Goal: Transaction & Acquisition: Purchase product/service

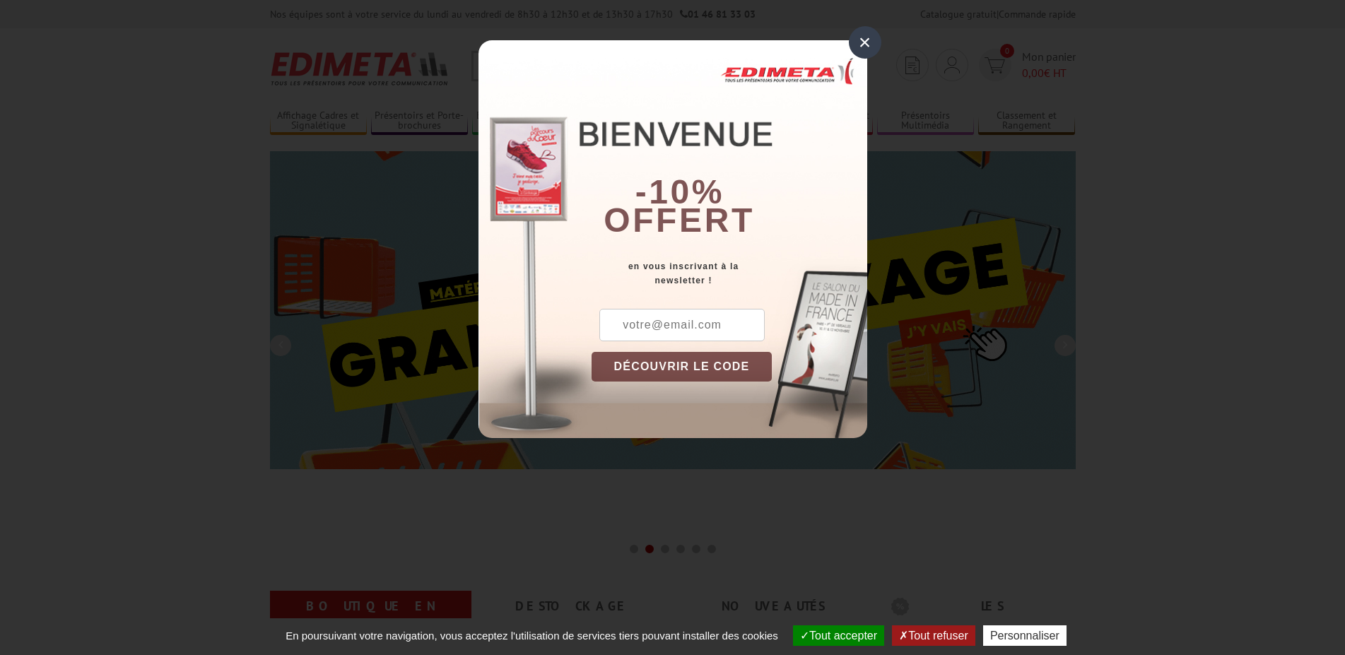
click at [867, 41] on div "×" at bounding box center [865, 42] width 33 height 33
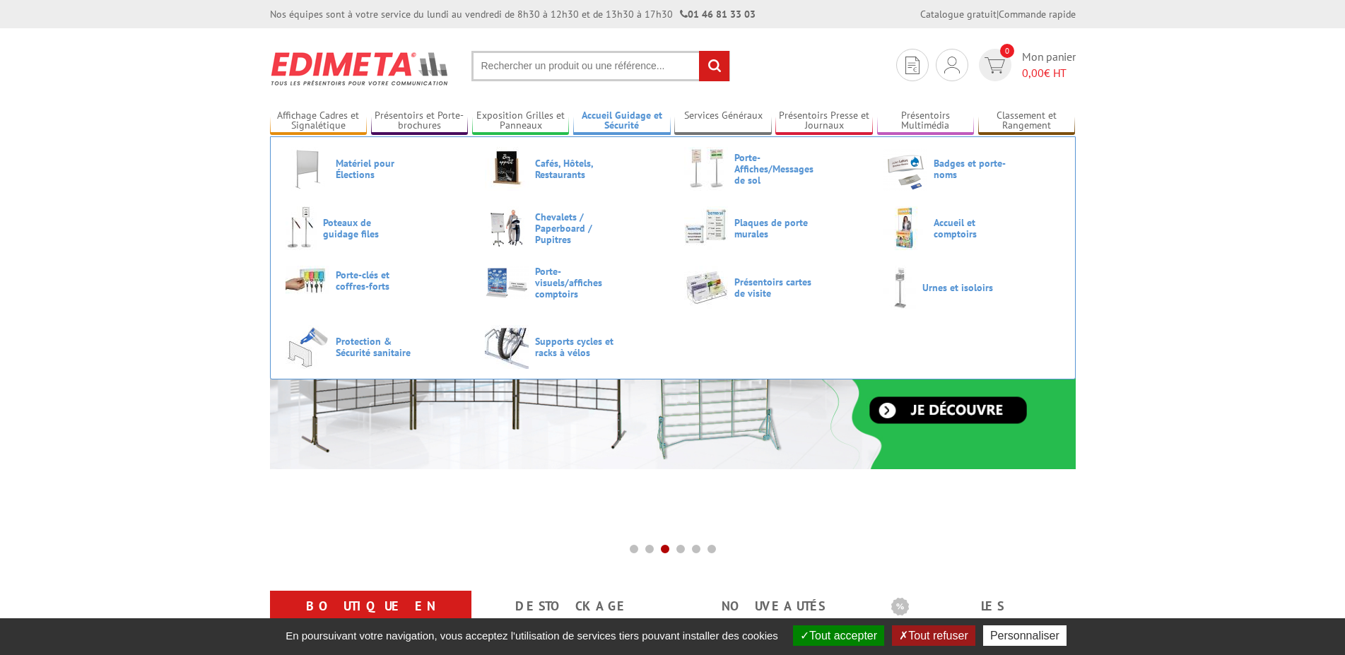
click at [628, 122] on link "Accueil Guidage et Sécurité" at bounding box center [622, 121] width 98 height 23
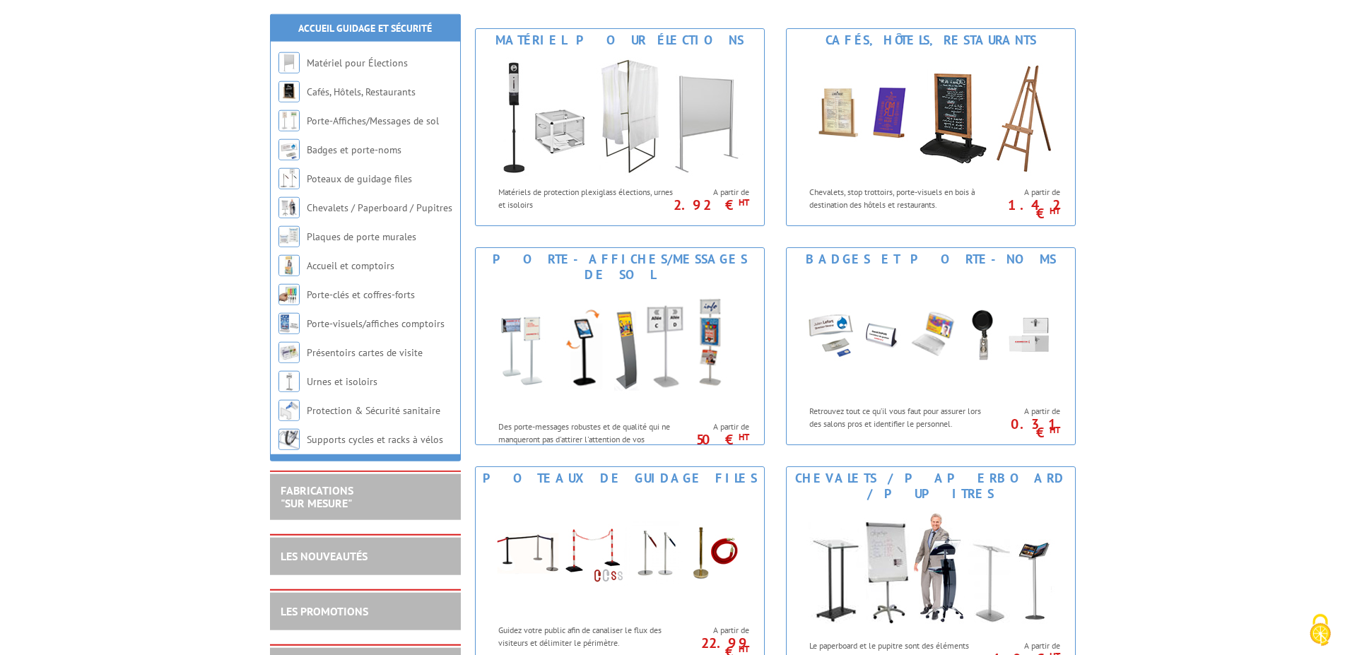
scroll to position [216, 0]
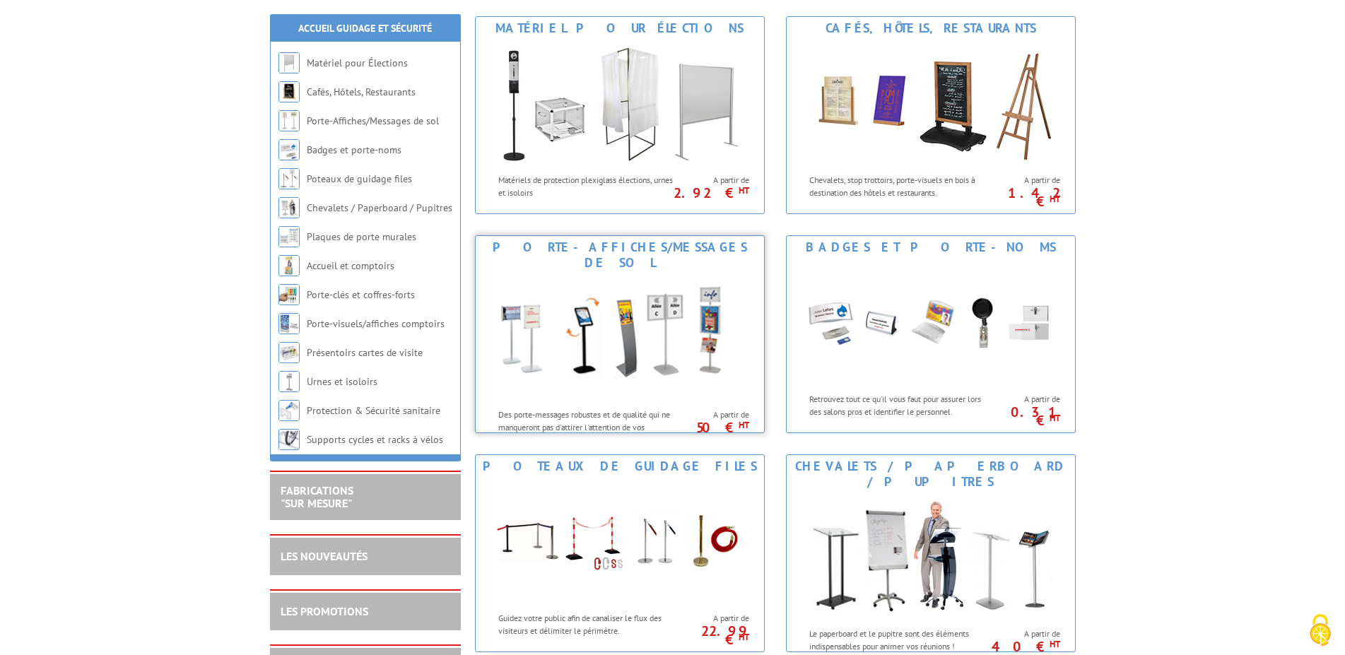
click at [603, 317] on img at bounding box center [620, 337] width 262 height 127
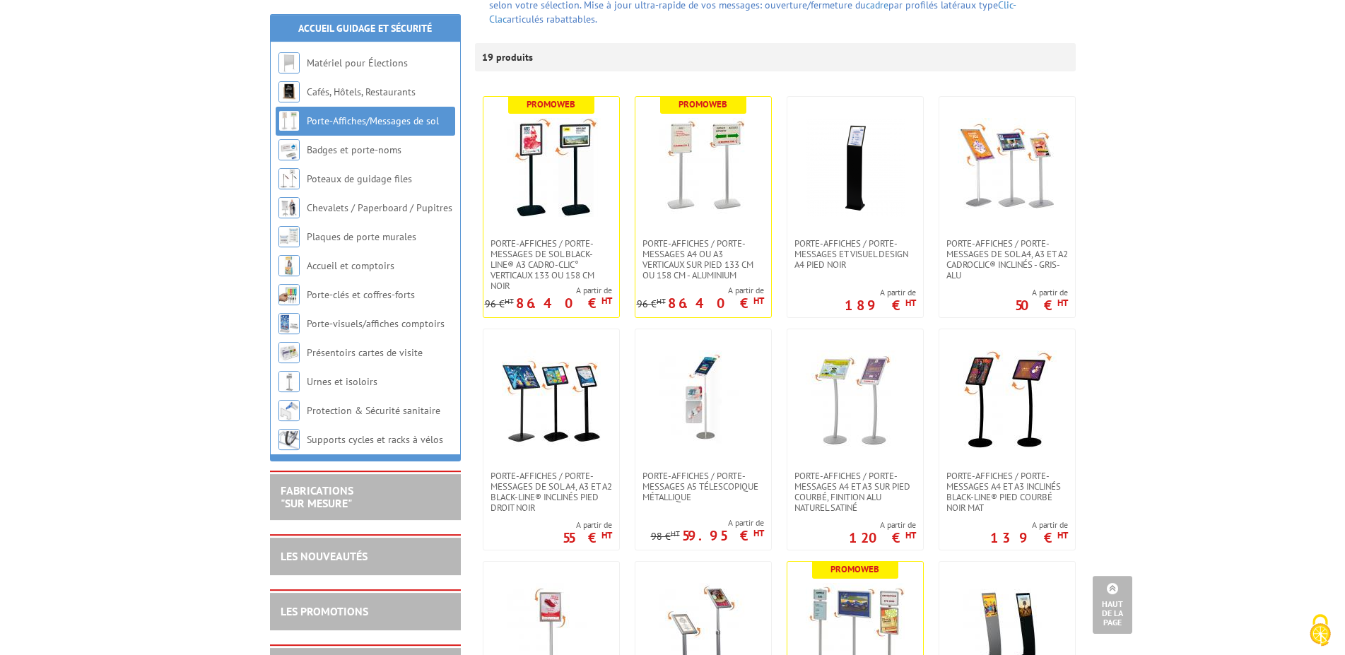
scroll to position [144, 0]
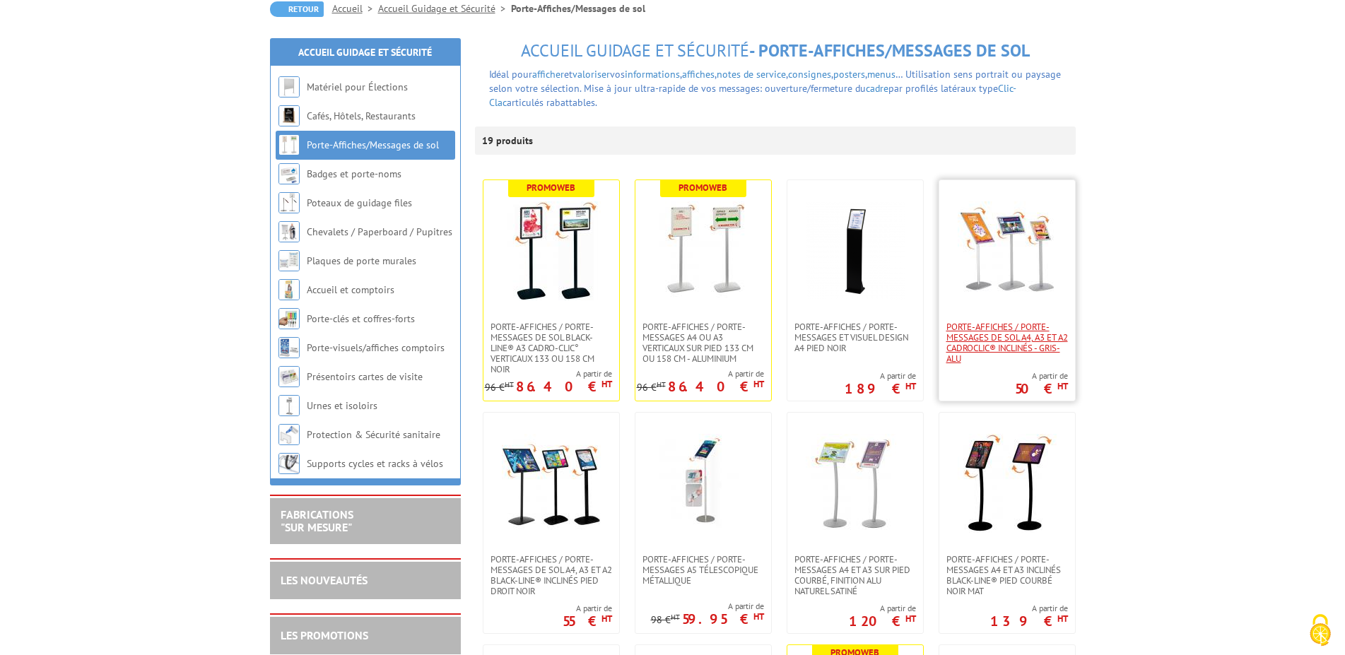
click at [982, 333] on span "Porte-affiches / Porte-messages de sol A4, A3 et A2 CadroClic® inclinés - Gris-…" at bounding box center [1008, 343] width 122 height 42
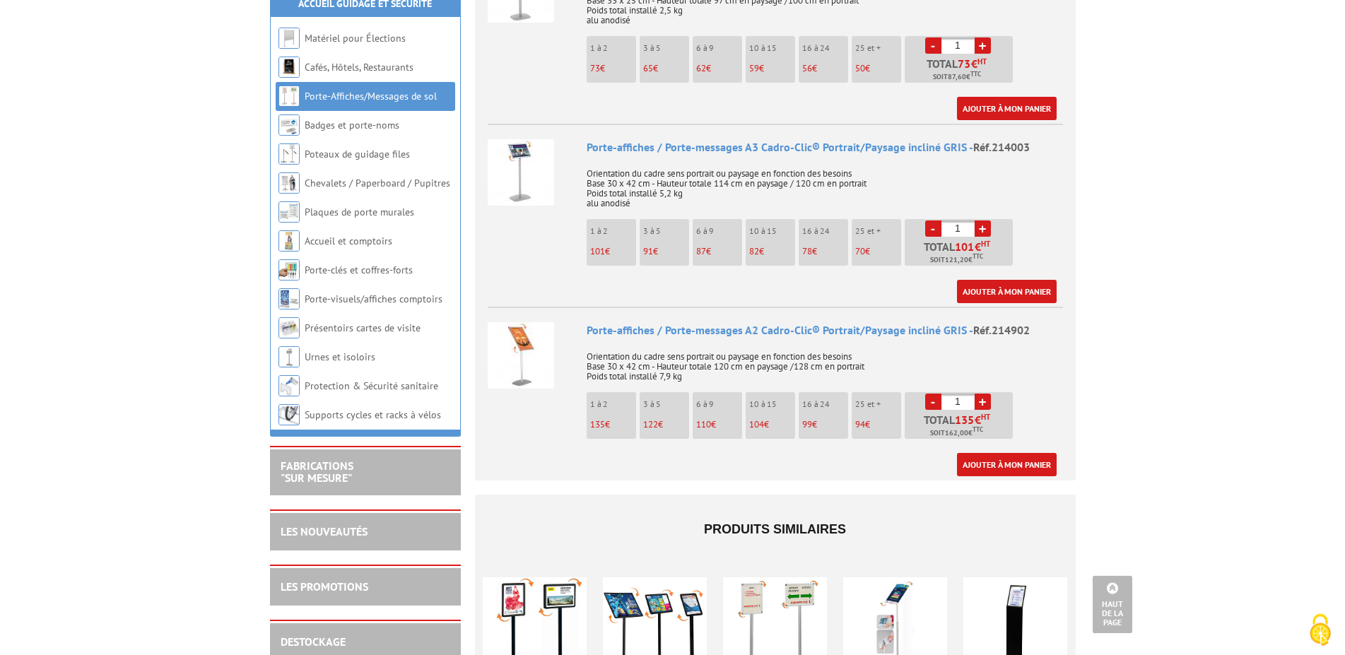
scroll to position [865, 0]
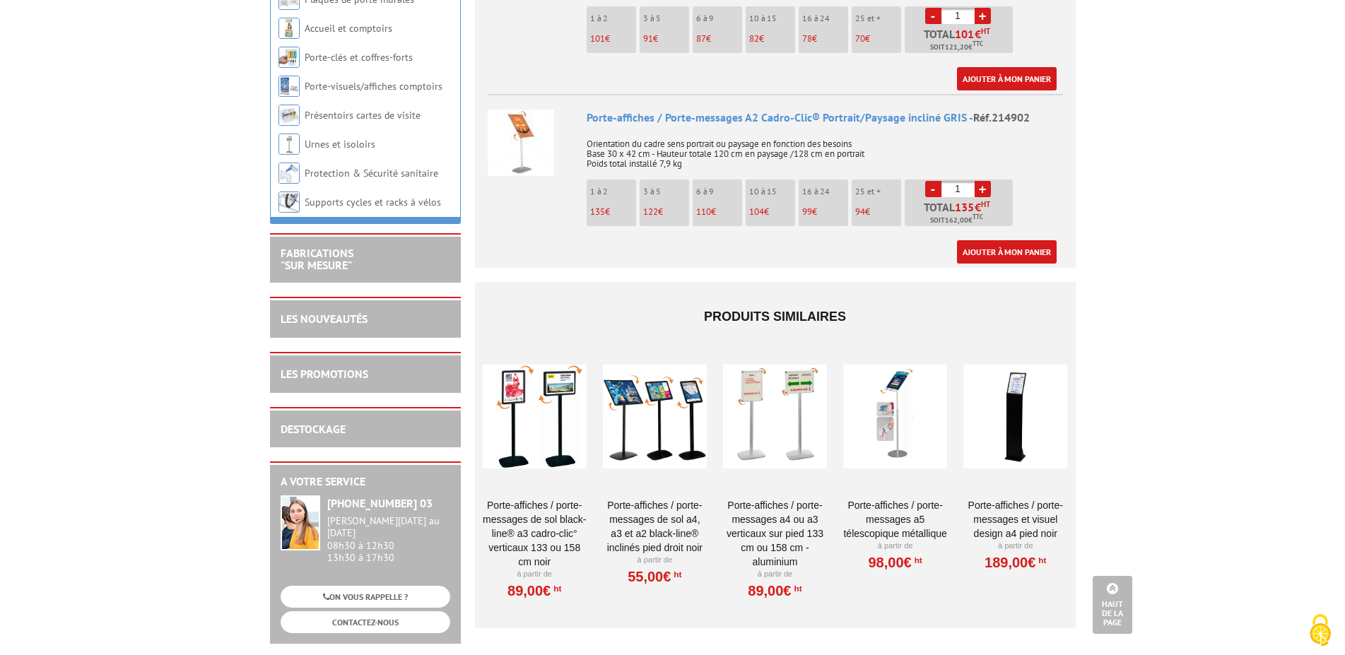
click at [780, 498] on link "Porte-affiches / Porte-messages A4 ou A3 Verticaux sur pied 133 cm ou 158 cm - …" at bounding box center [775, 533] width 104 height 71
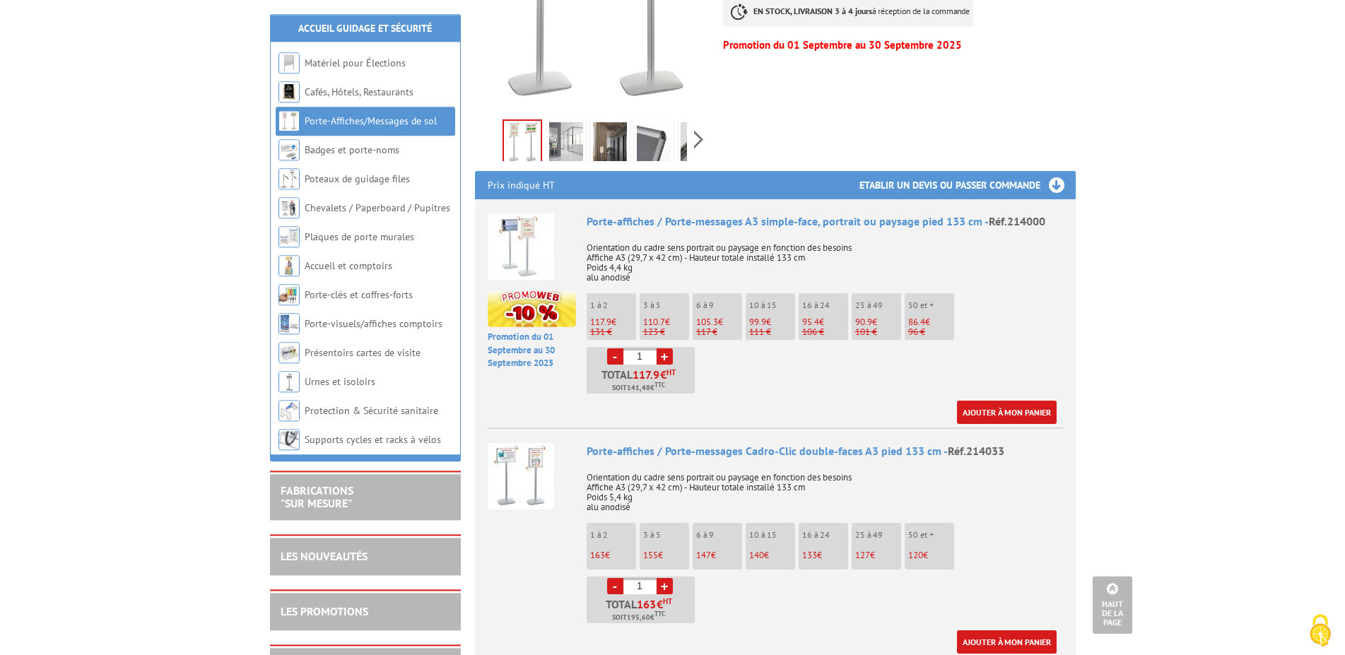
scroll to position [433, 0]
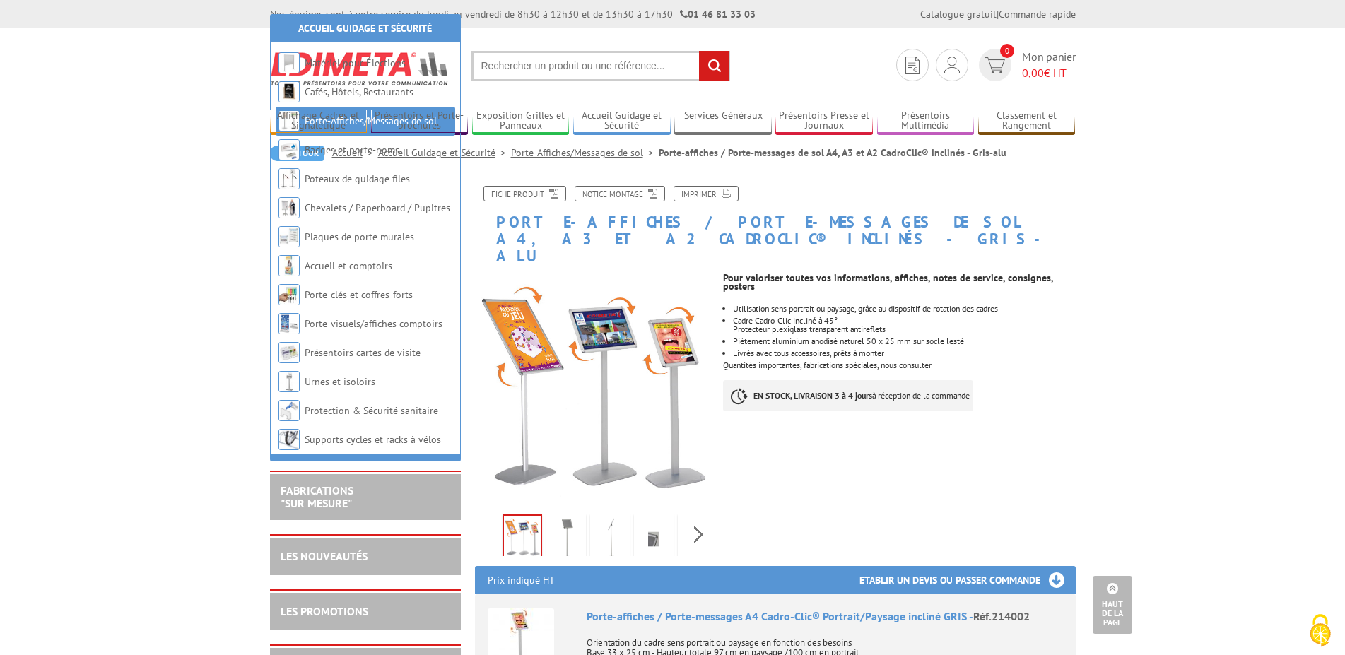
scroll to position [469, 0]
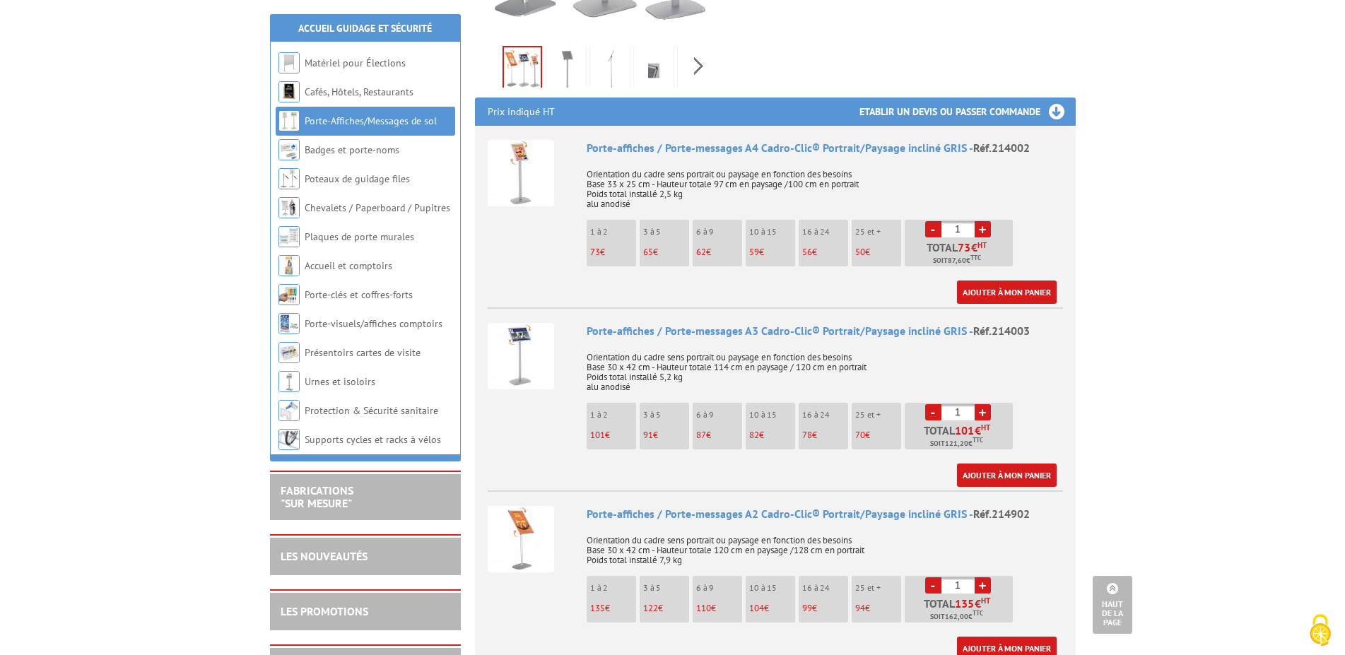
click at [986, 404] on link "+" at bounding box center [983, 412] width 16 height 16
type input "5"
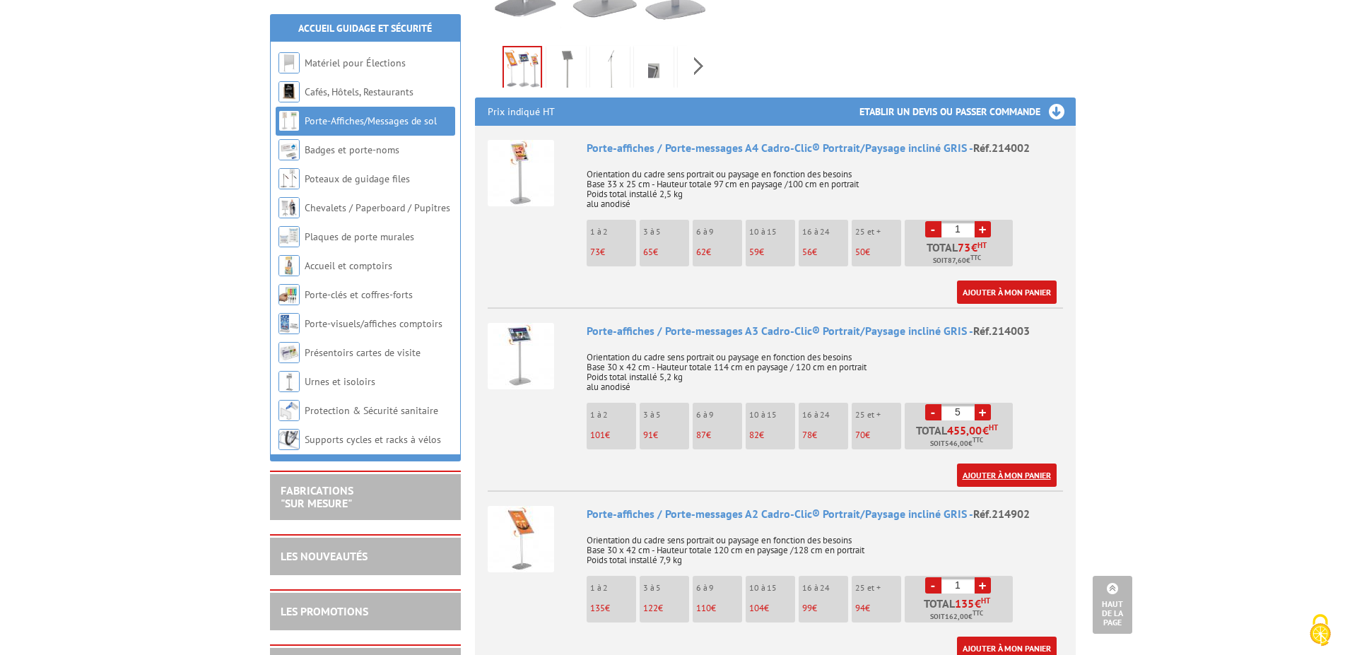
click at [995, 464] on link "Ajouter à mon panier" at bounding box center [1007, 475] width 100 height 23
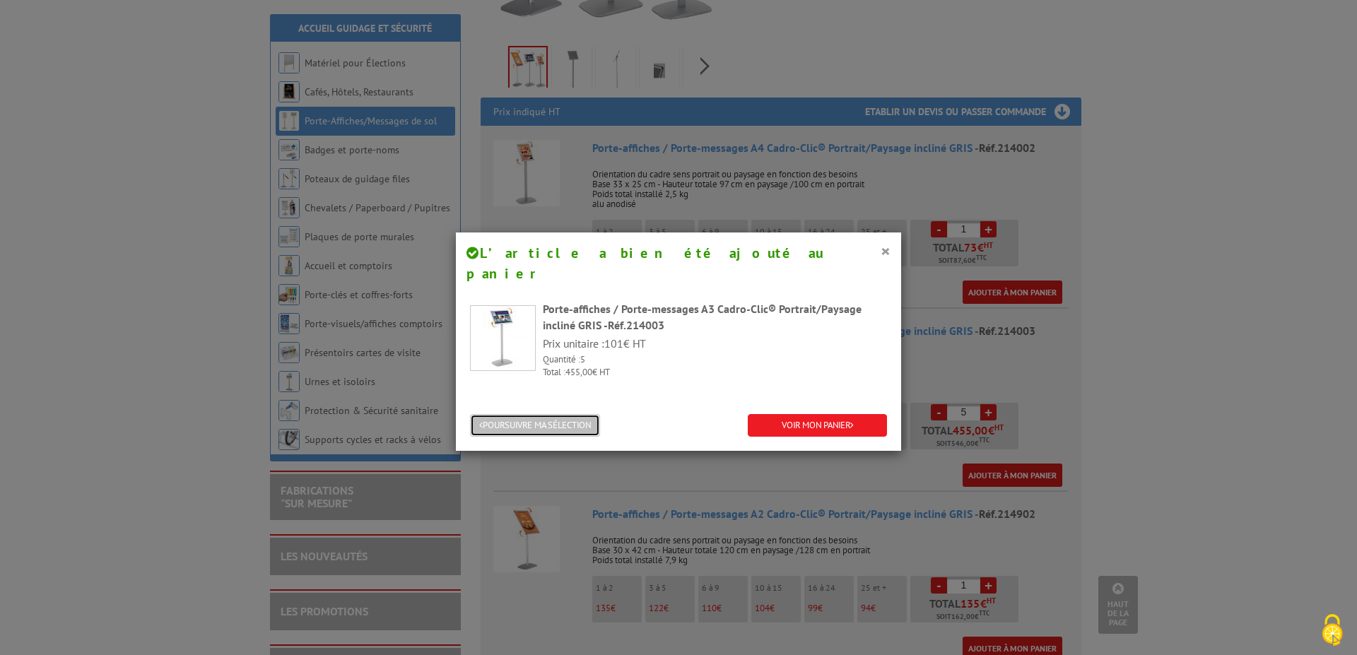
click at [555, 414] on button "POURSUIVRE MA SÉLECTION" at bounding box center [535, 425] width 130 height 23
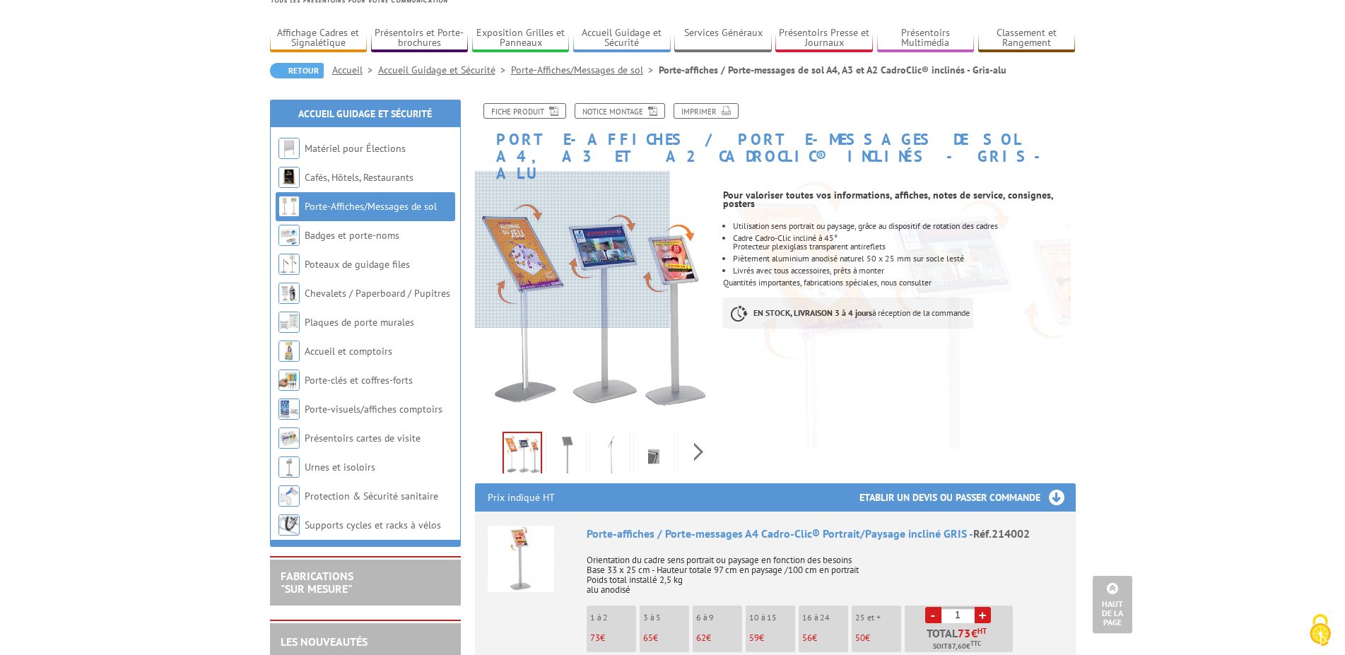
scroll to position [0, 0]
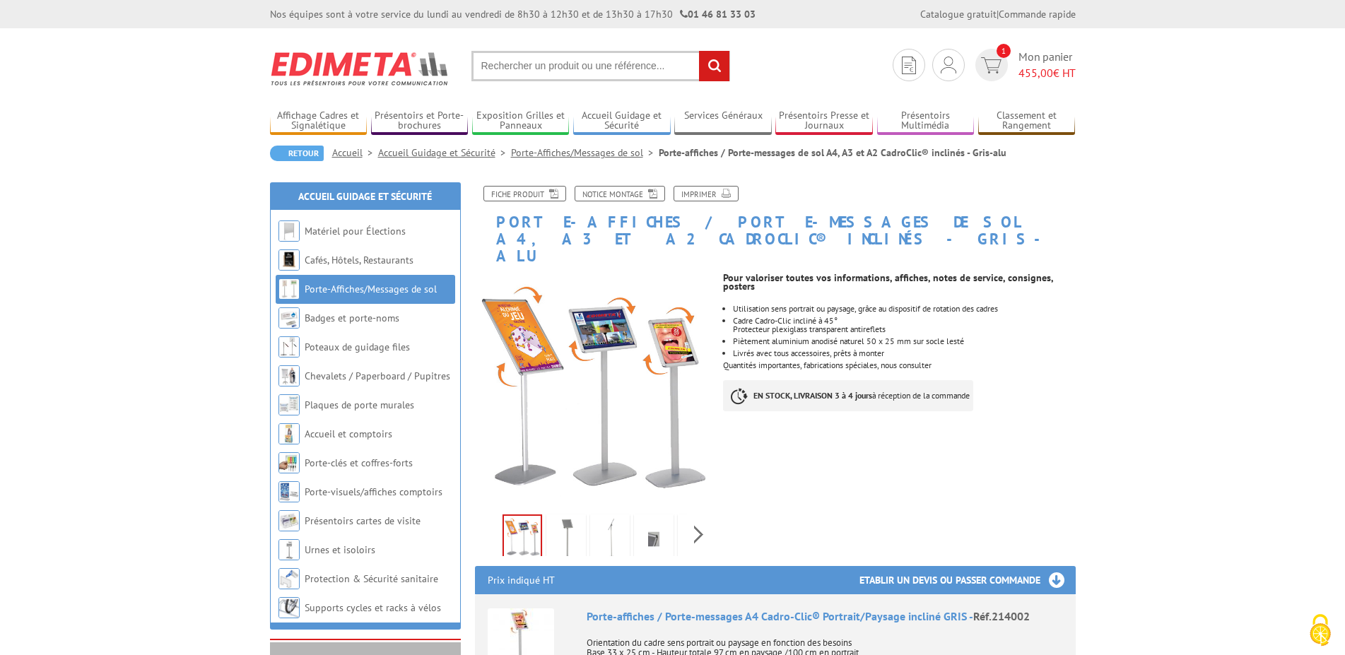
click at [588, 69] on input "text" at bounding box center [601, 66] width 259 height 30
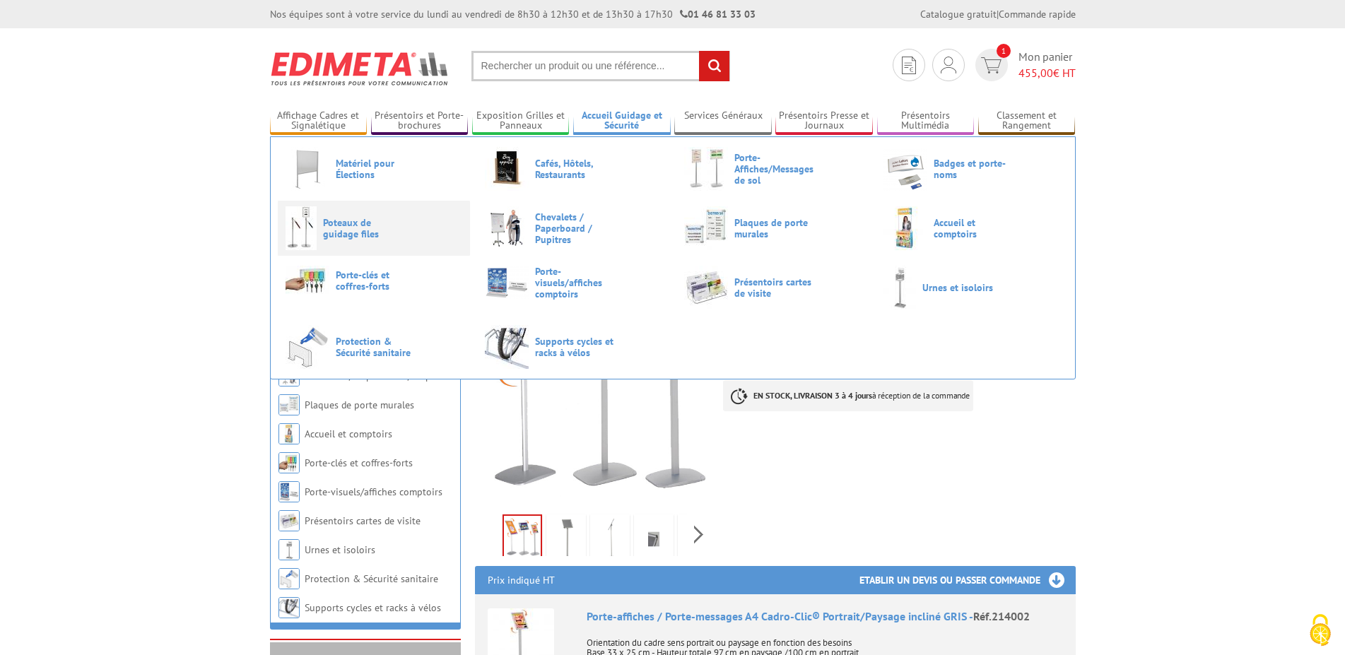
click at [354, 226] on span "Poteaux de guidage files" at bounding box center [365, 228] width 85 height 23
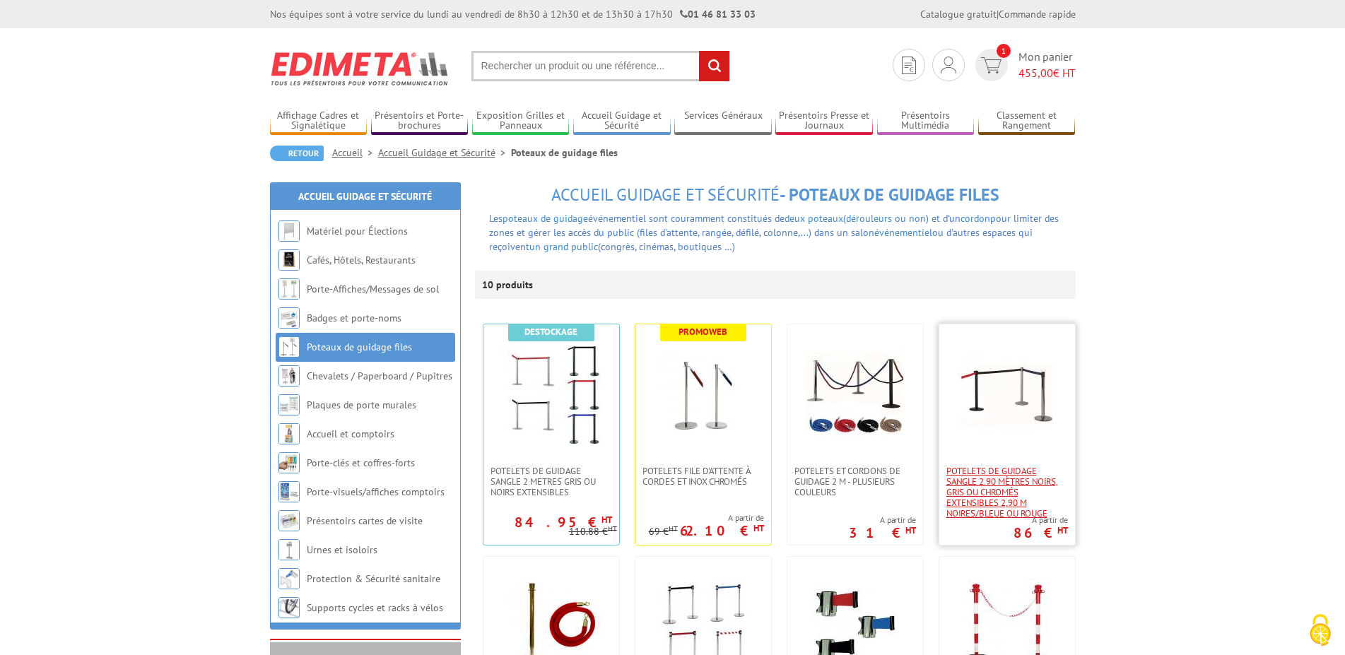
click at [1012, 496] on span "Potelets de guidage sangle 2.90 mètres noirs, gris ou chromés extensibles 2,90 …" at bounding box center [1008, 492] width 122 height 53
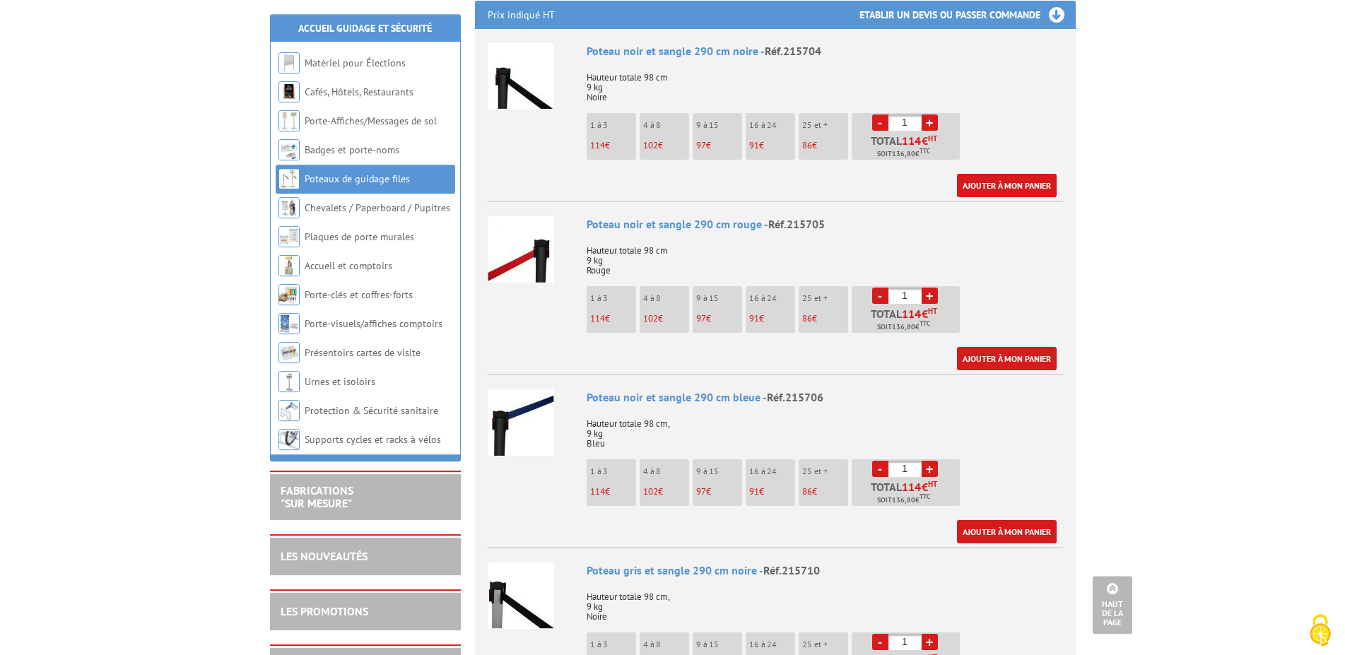
scroll to position [577, 0]
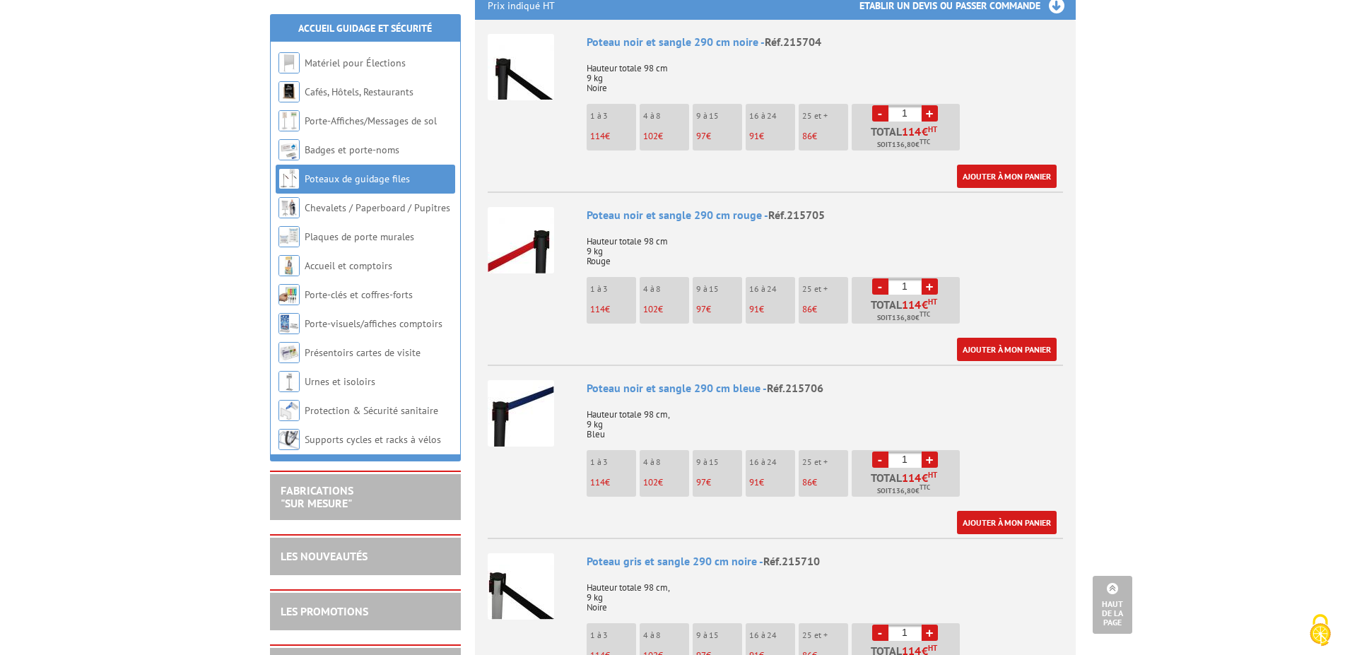
click at [932, 105] on link "+" at bounding box center [930, 113] width 16 height 16
type input "5"
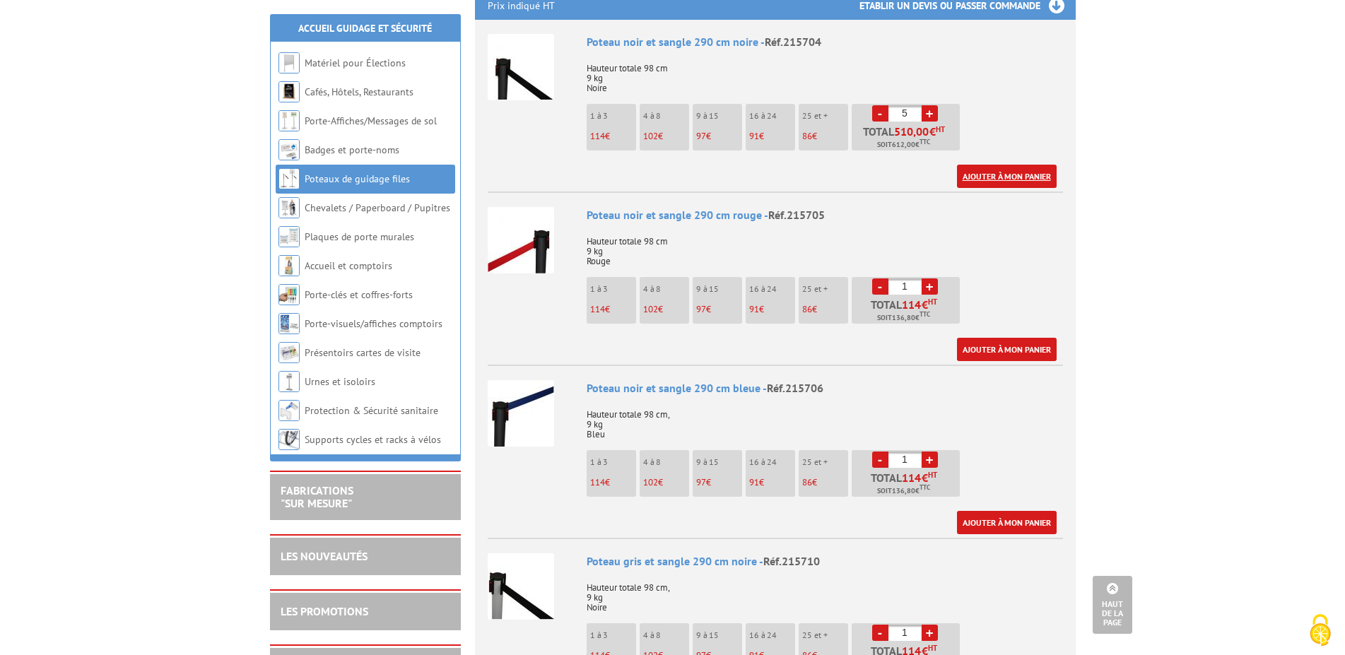
click at [990, 165] on link "Ajouter à mon panier" at bounding box center [1007, 176] width 100 height 23
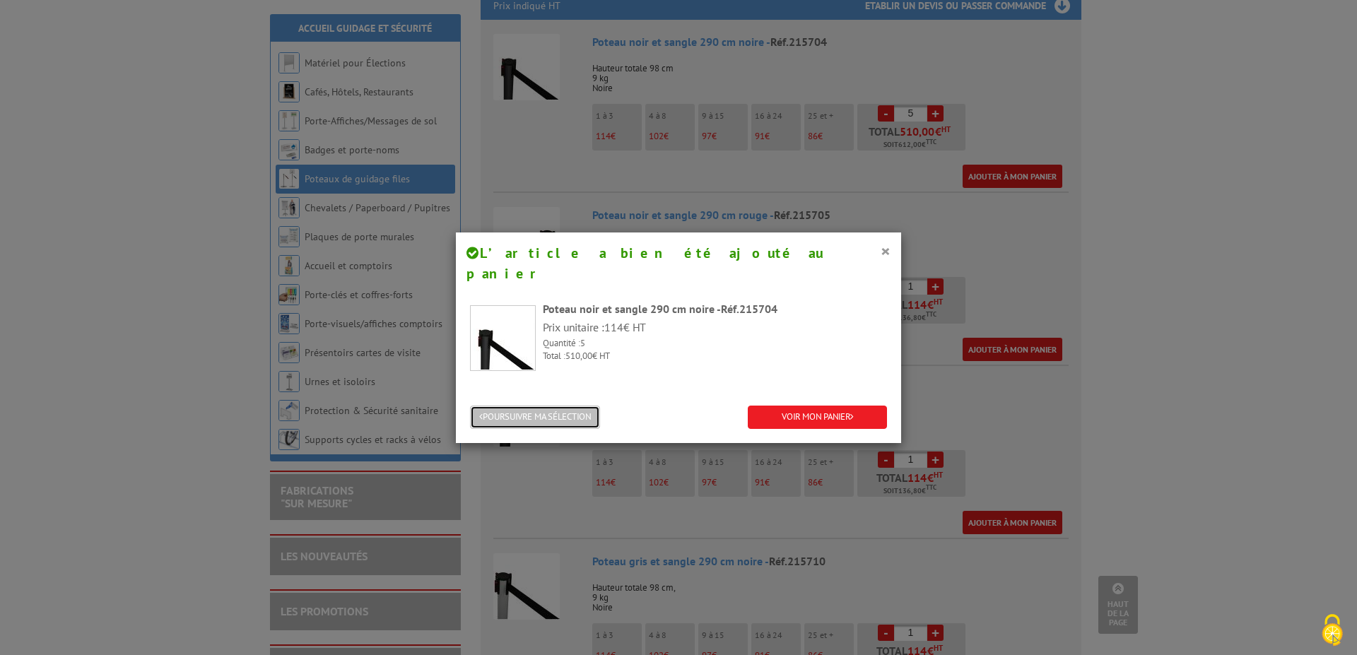
click at [526, 406] on button "POURSUIVRE MA SÉLECTION" at bounding box center [535, 417] width 130 height 23
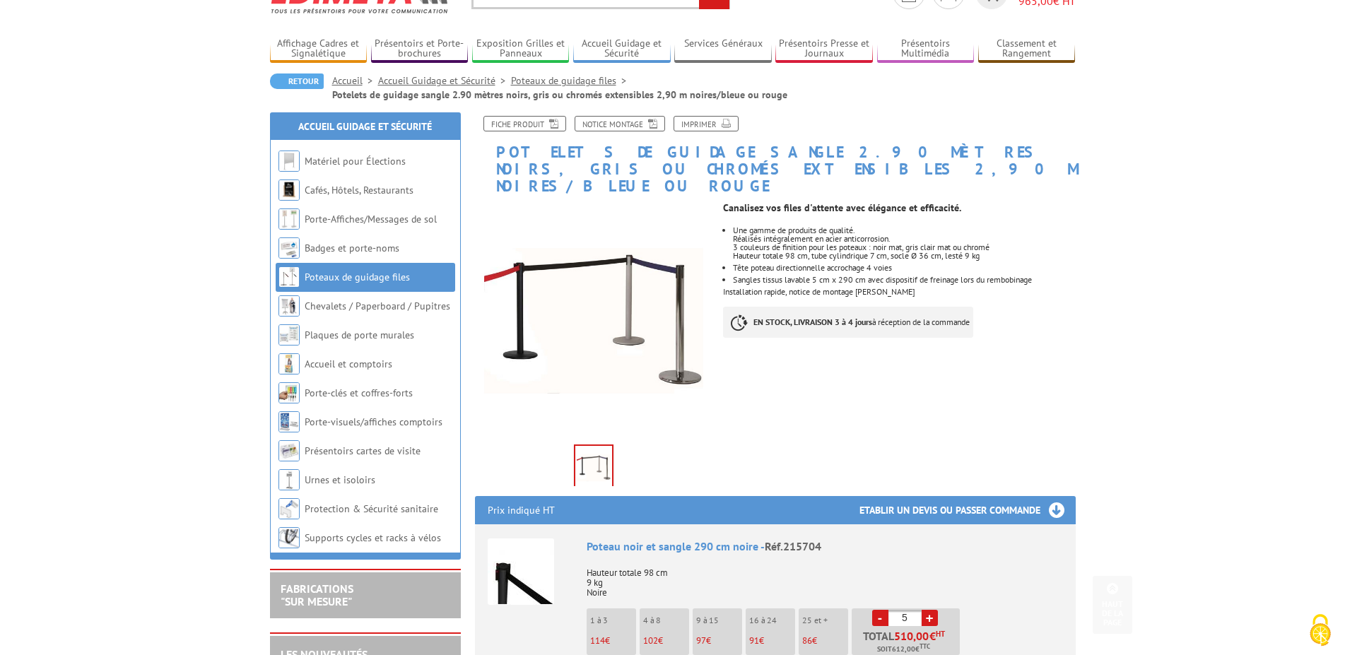
scroll to position [0, 0]
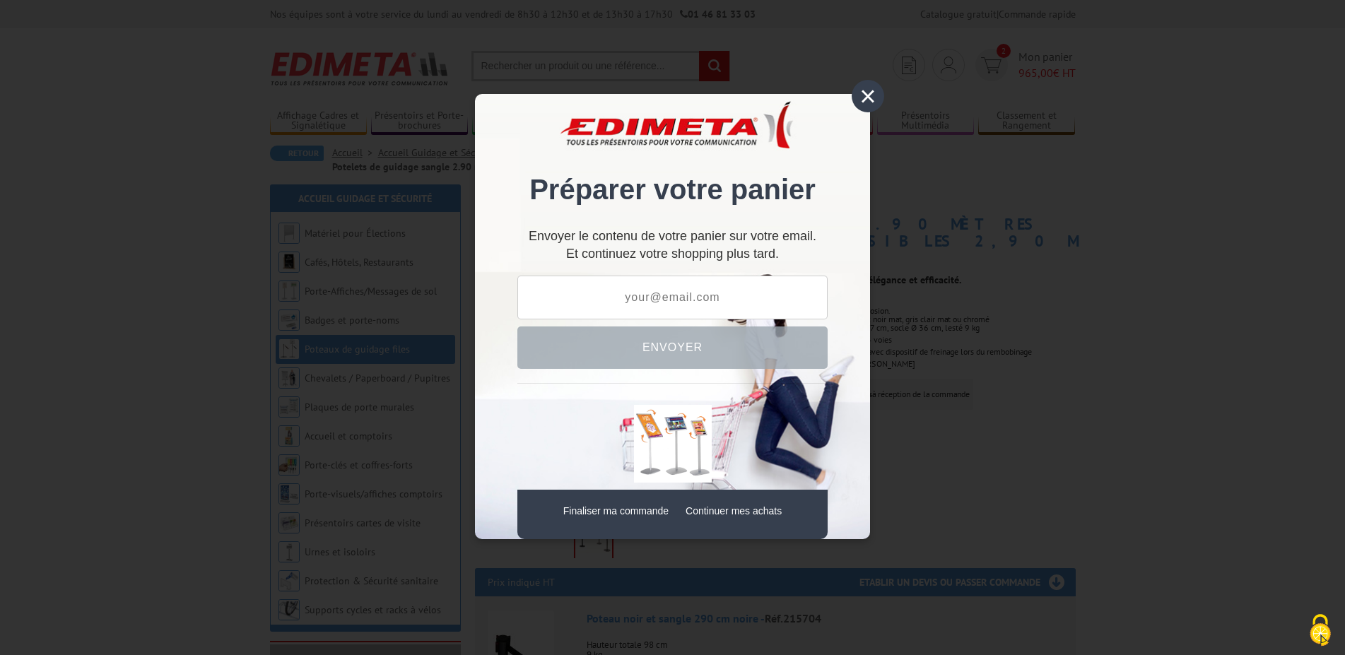
click at [869, 93] on div "×" at bounding box center [868, 96] width 33 height 33
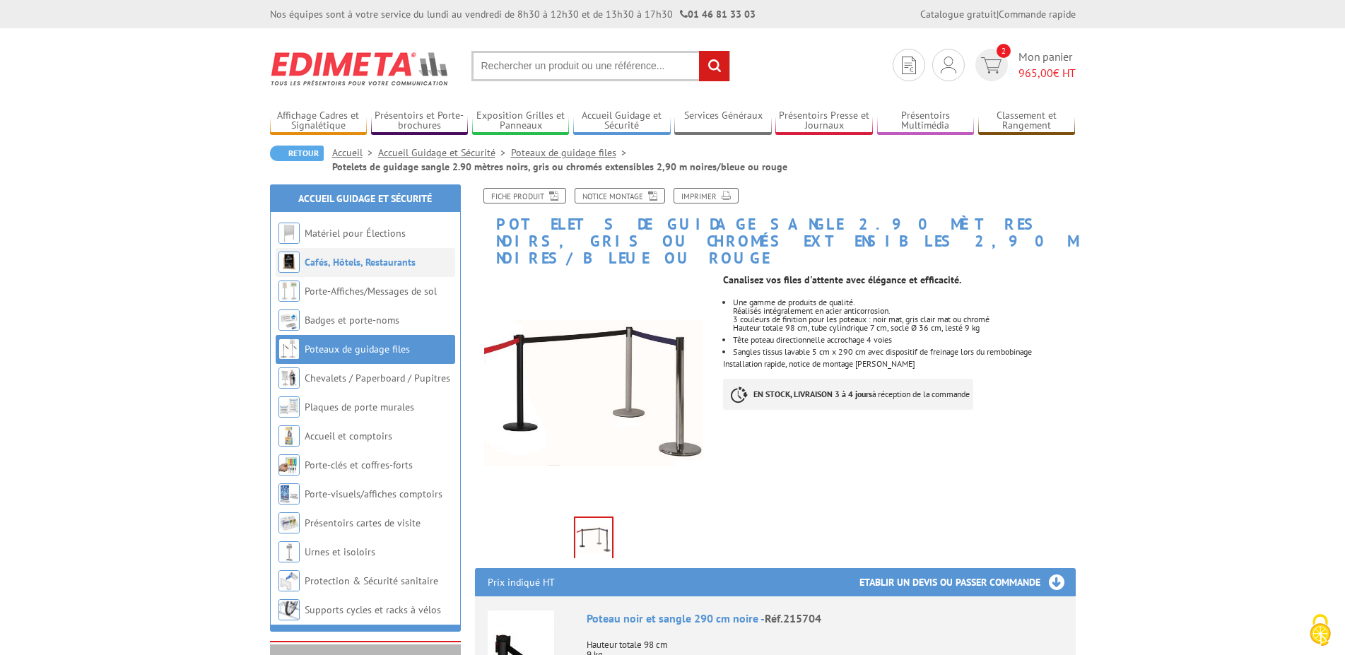
click at [332, 261] on link "Cafés, Hôtels, Restaurants" at bounding box center [360, 262] width 111 height 13
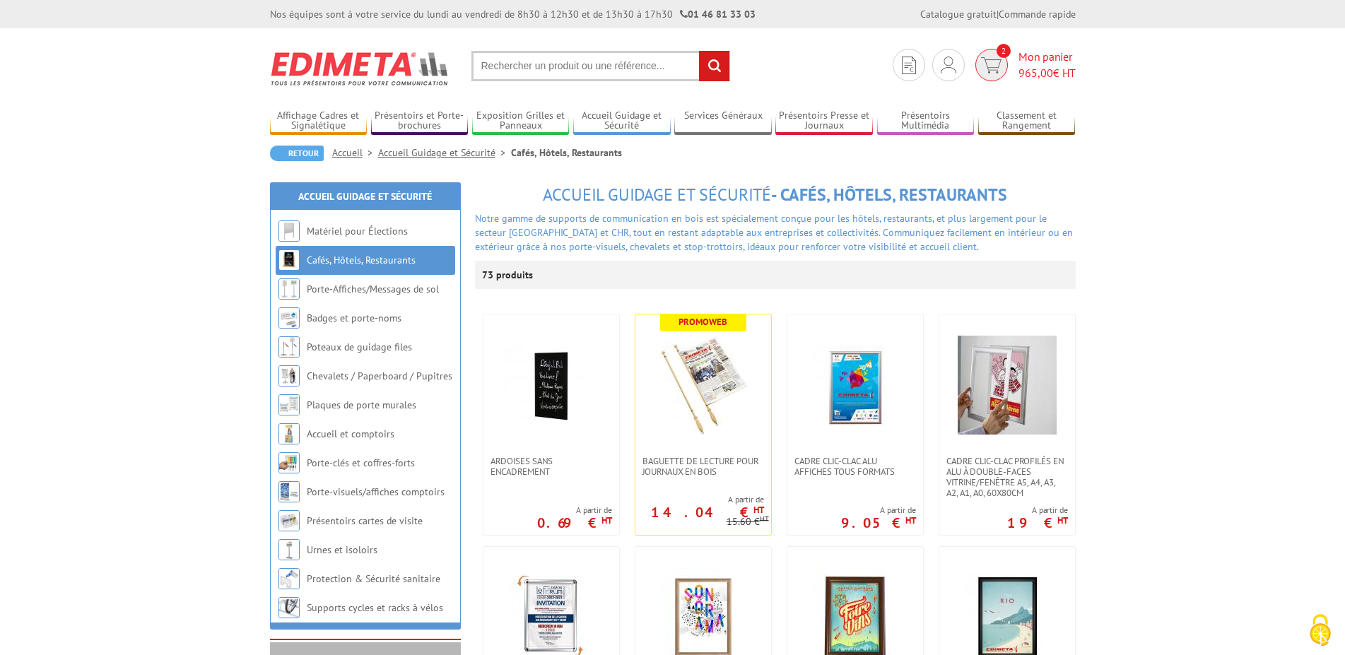
click at [1032, 63] on span "Mon panier 965,00 € HT" at bounding box center [1047, 65] width 57 height 33
